Goal: Transaction & Acquisition: Subscribe to service/newsletter

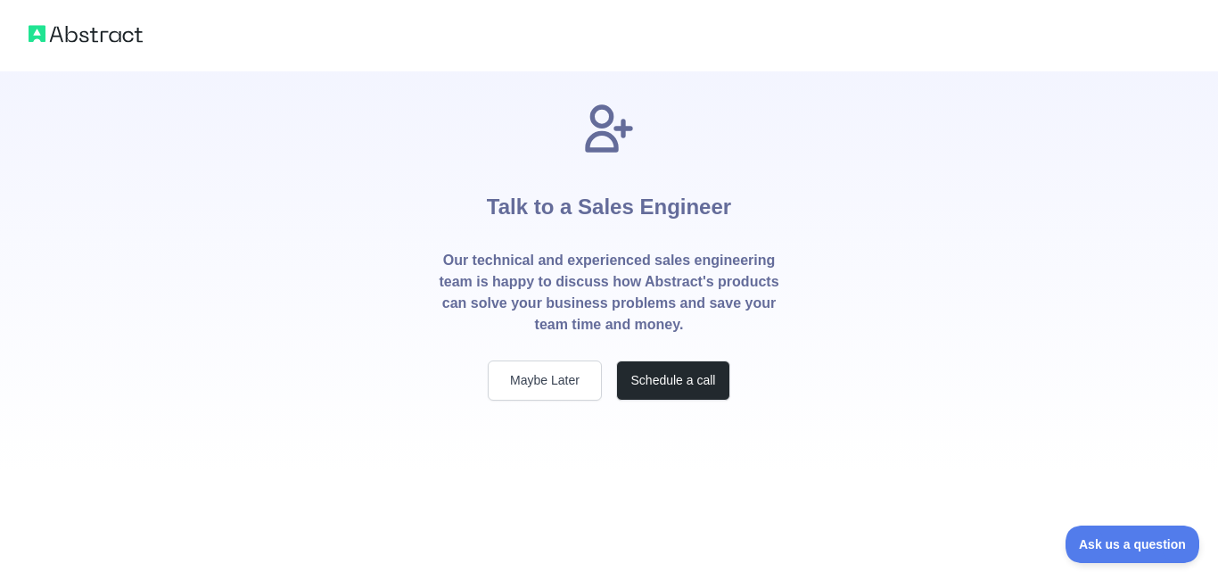
click at [134, 43] on img at bounding box center [86, 33] width 114 height 25
click at [572, 390] on button "Maybe Later" at bounding box center [545, 380] width 114 height 40
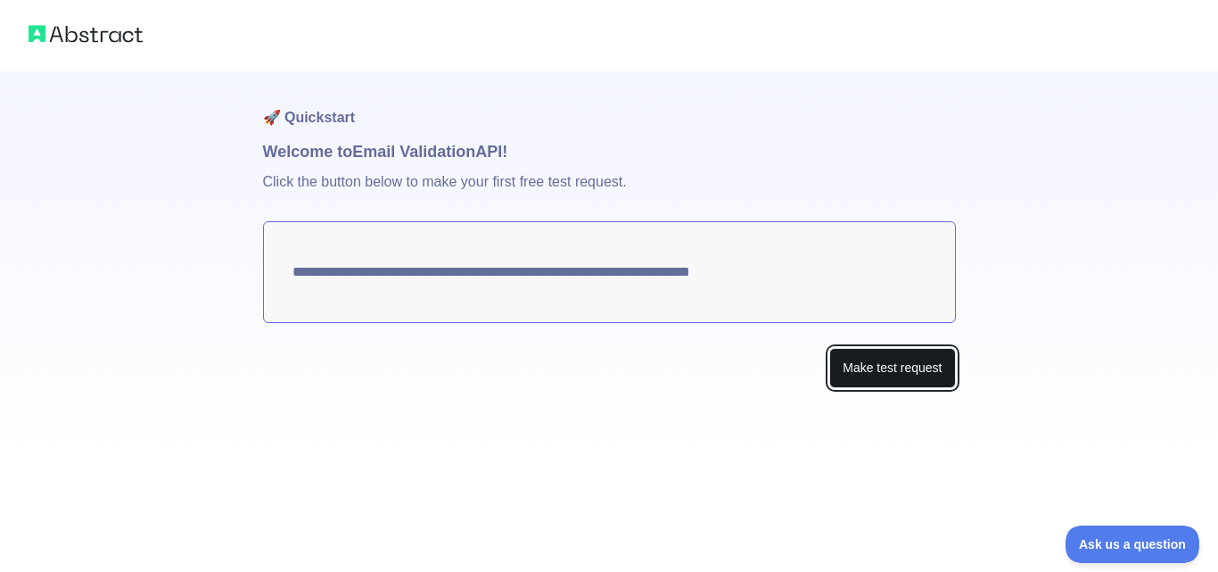
click at [886, 369] on button "Make test request" at bounding box center [892, 368] width 126 height 40
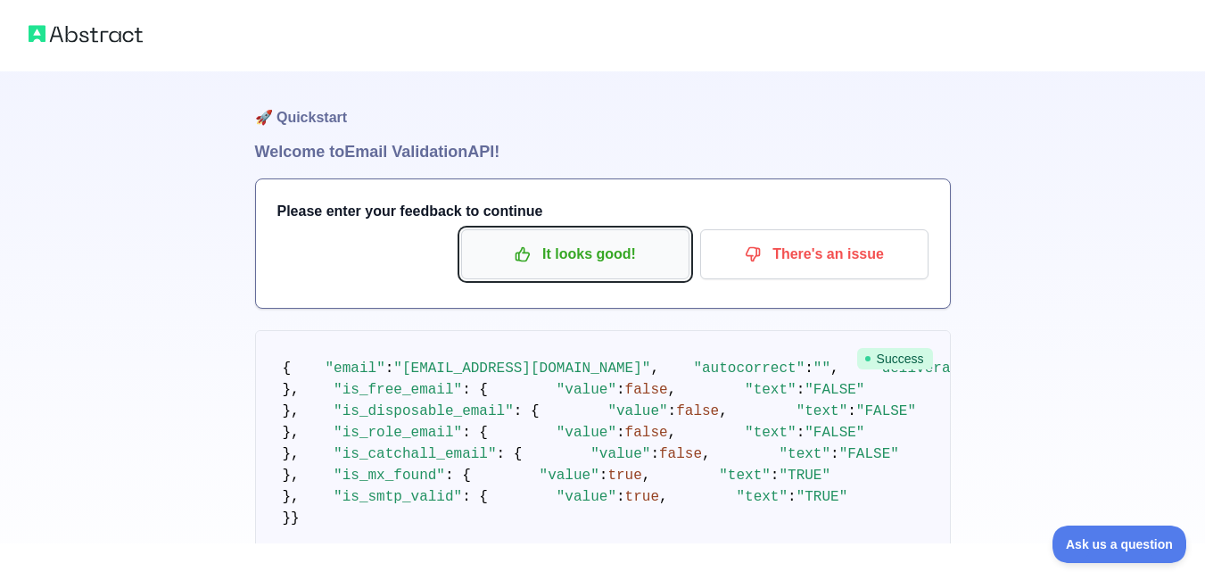
click at [633, 265] on p "It looks good!" at bounding box center [575, 254] width 202 height 30
